Goal: Check status: Check status

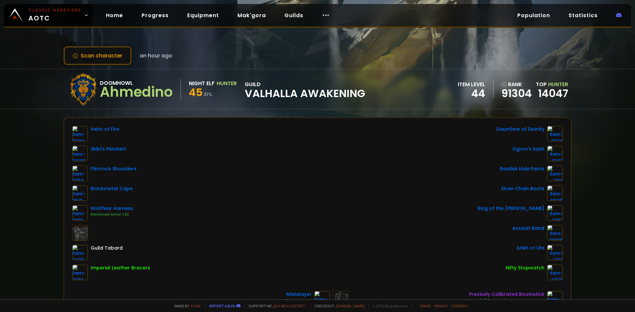
scroll to position [66, 0]
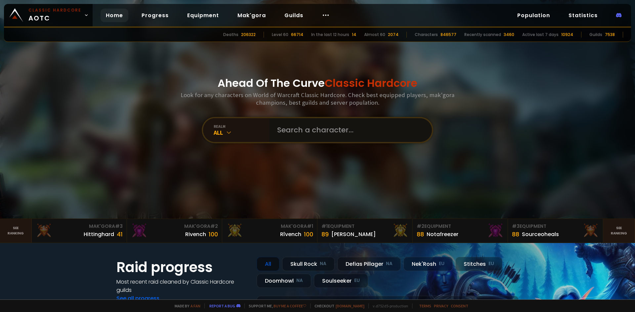
click at [344, 127] on input "text" at bounding box center [348, 130] width 151 height 24
type input "peteshady"
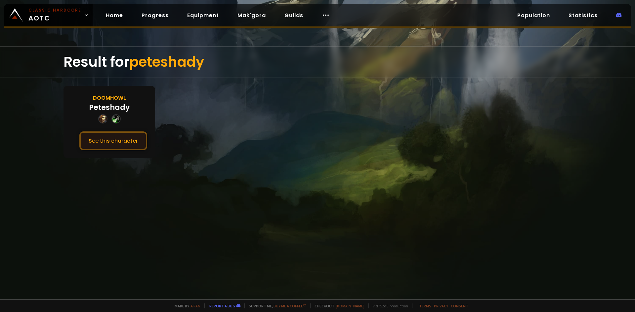
click at [128, 147] on button "See this character" at bounding box center [113, 141] width 68 height 19
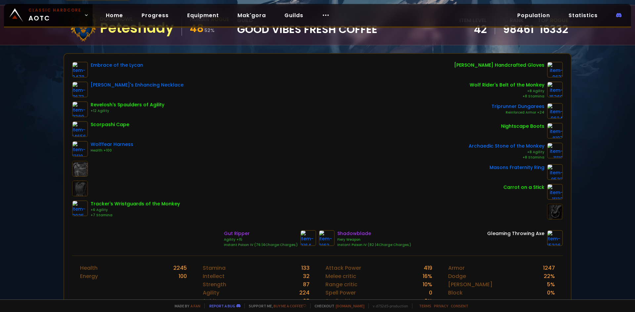
scroll to position [66, 0]
